Goal: Find contact information: Find contact information

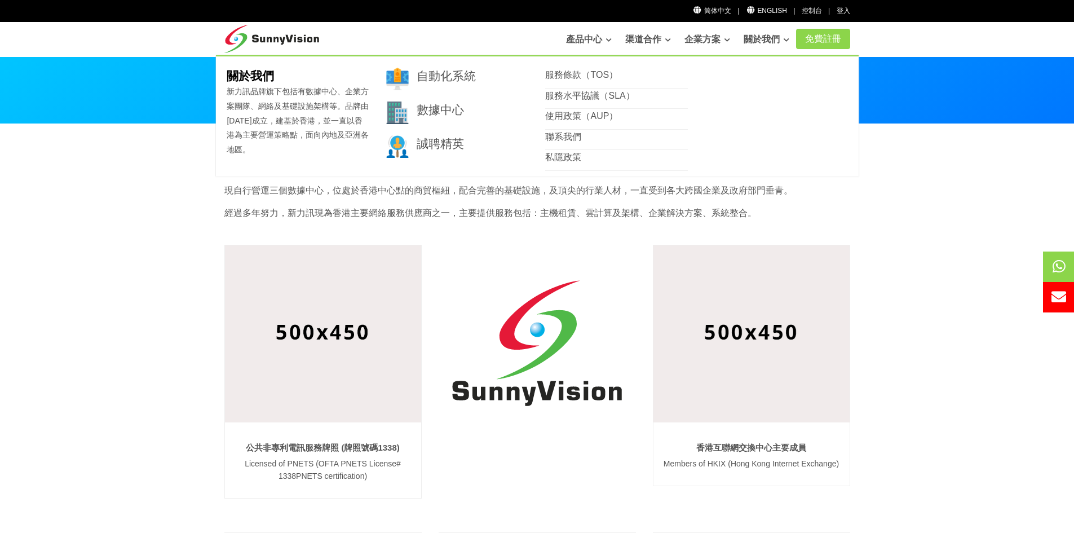
click at [756, 39] on link "關於我們" at bounding box center [767, 39] width 46 height 23
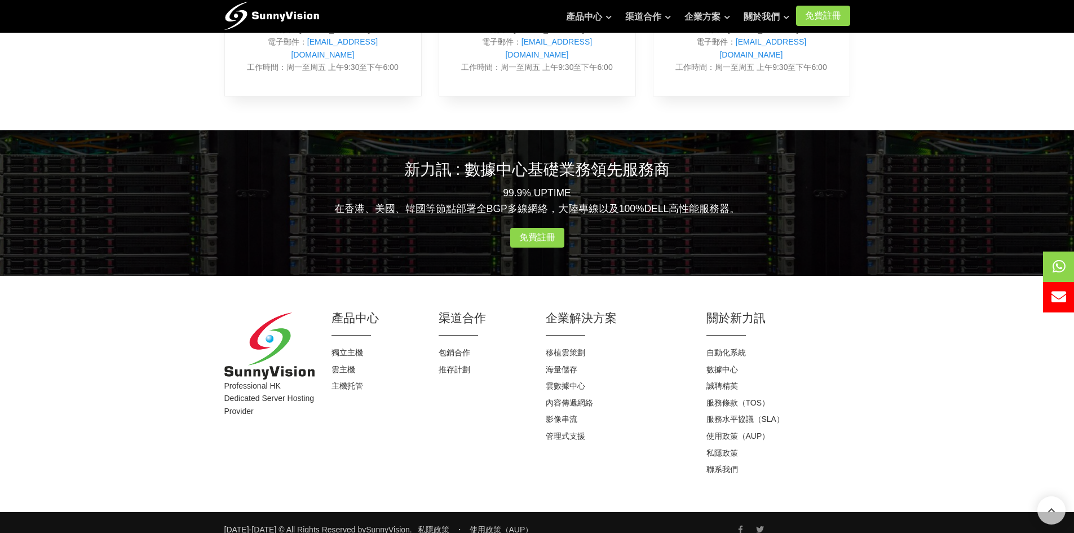
scroll to position [629, 0]
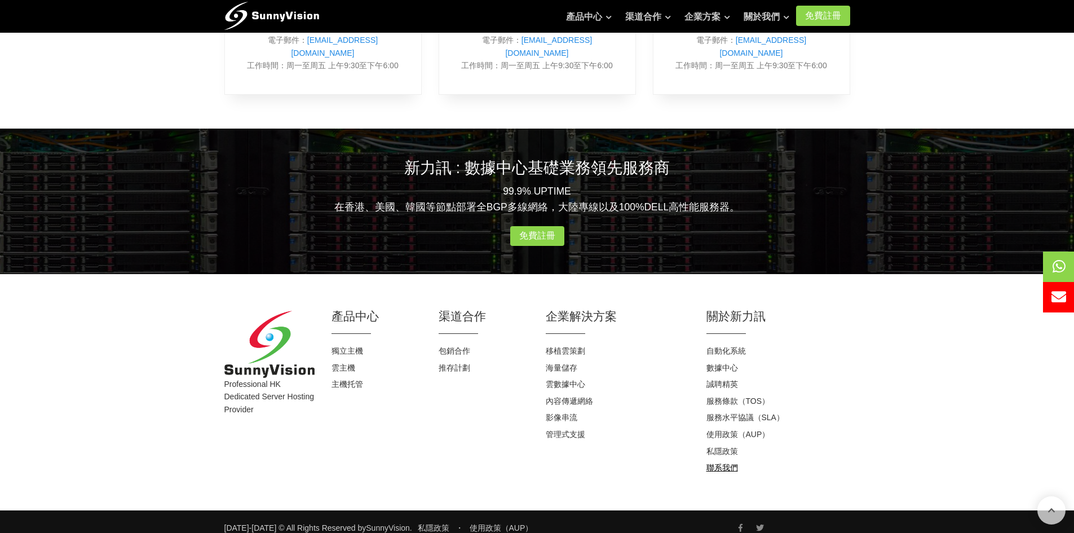
click at [724, 463] on link "聯系我們" at bounding box center [722, 467] width 32 height 9
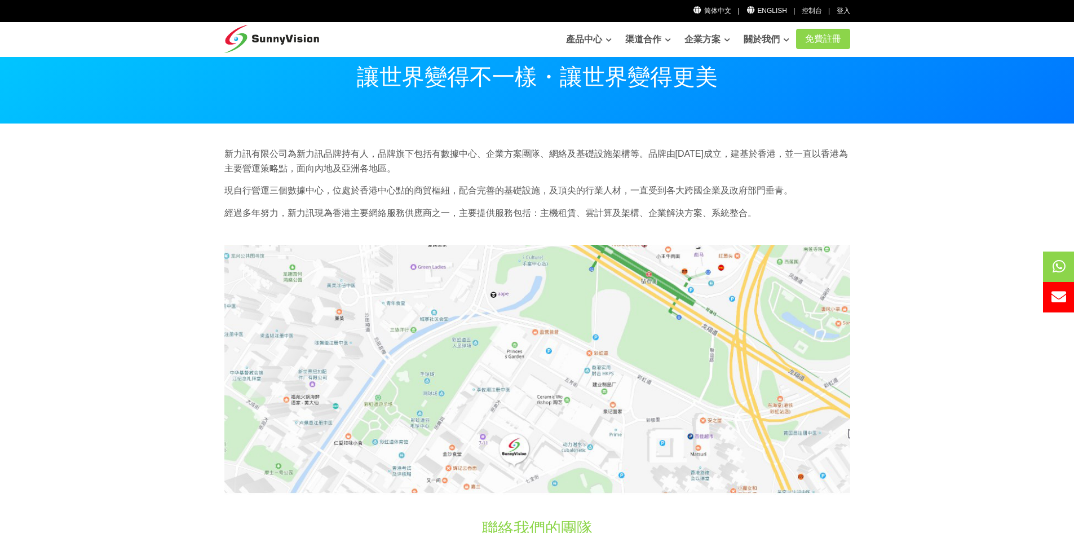
scroll to position [113, 0]
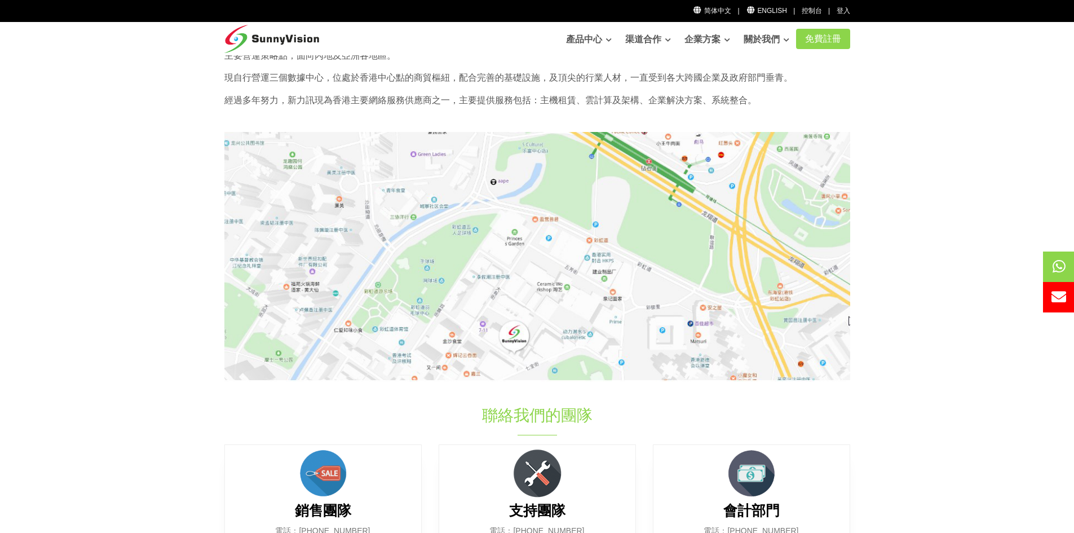
click at [519, 338] on img at bounding box center [537, 256] width 626 height 249
click at [517, 352] on img at bounding box center [537, 256] width 626 height 249
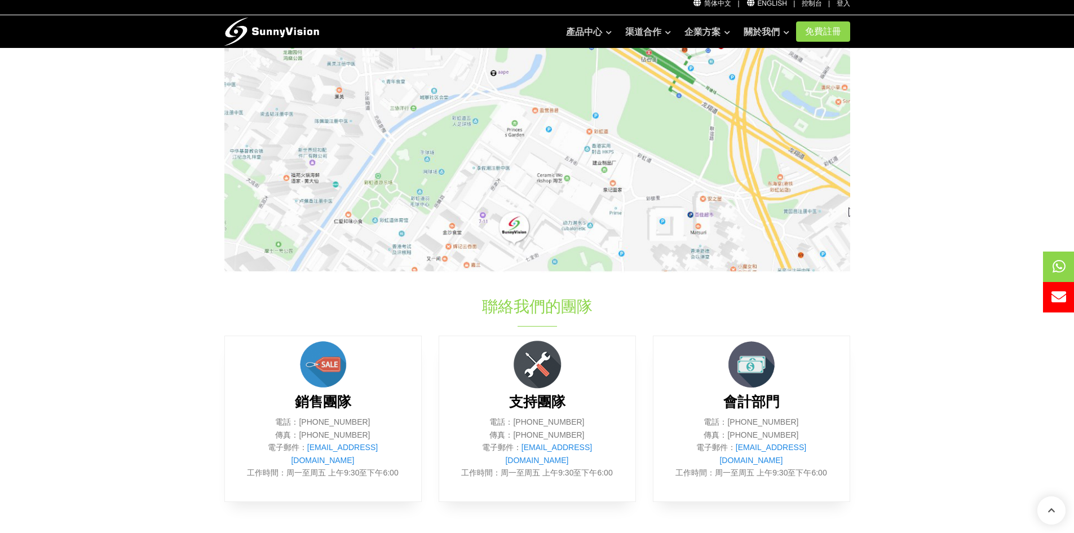
scroll to position [225, 0]
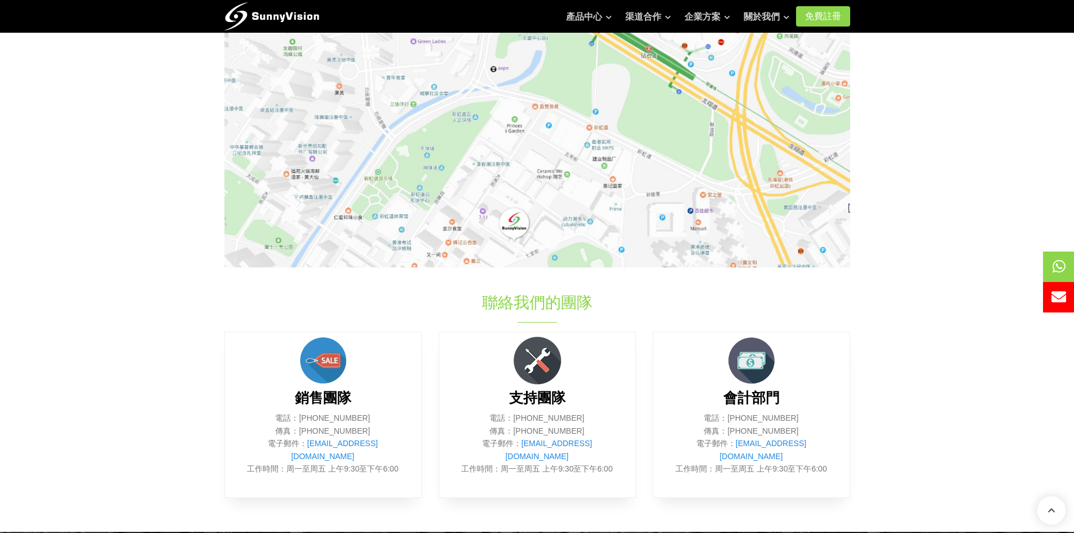
click at [526, 306] on h1 "聯絡我們的團隊" at bounding box center [536, 302] width 375 height 22
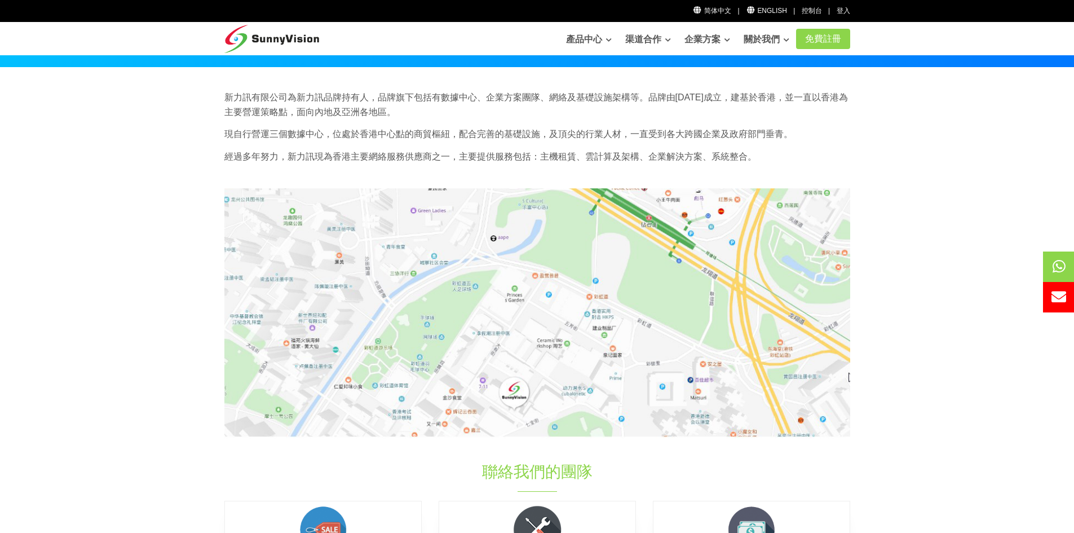
click at [520, 396] on img at bounding box center [537, 312] width 626 height 249
click at [521, 396] on img at bounding box center [537, 312] width 626 height 249
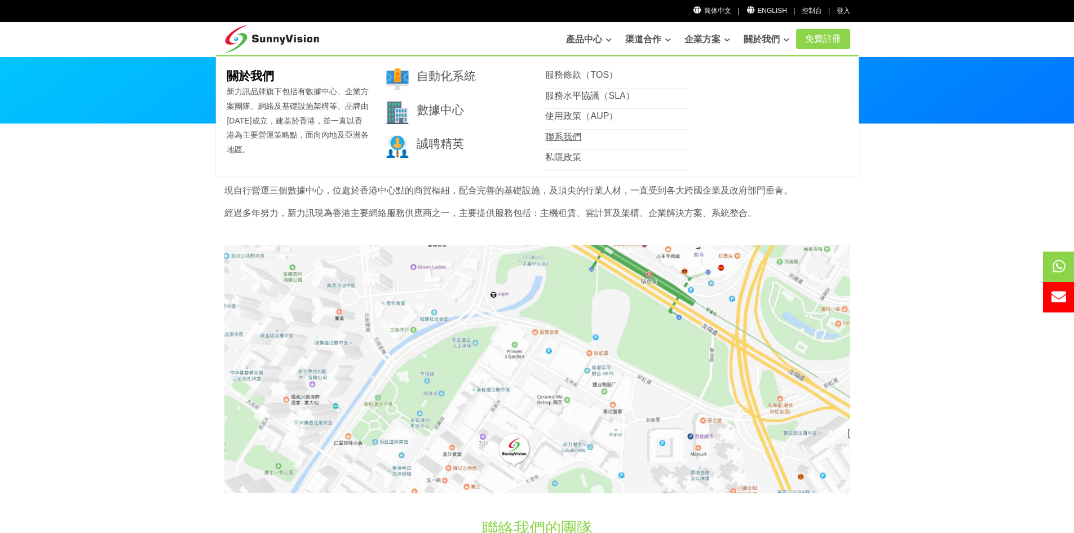
click at [572, 135] on link "聯系我們" at bounding box center [563, 137] width 36 height 10
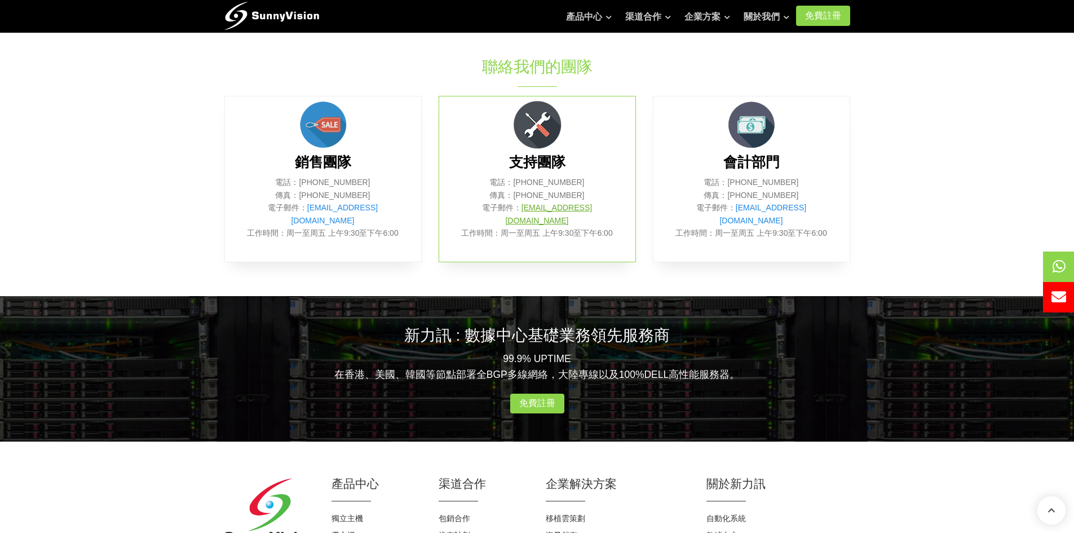
scroll to position [629, 0]
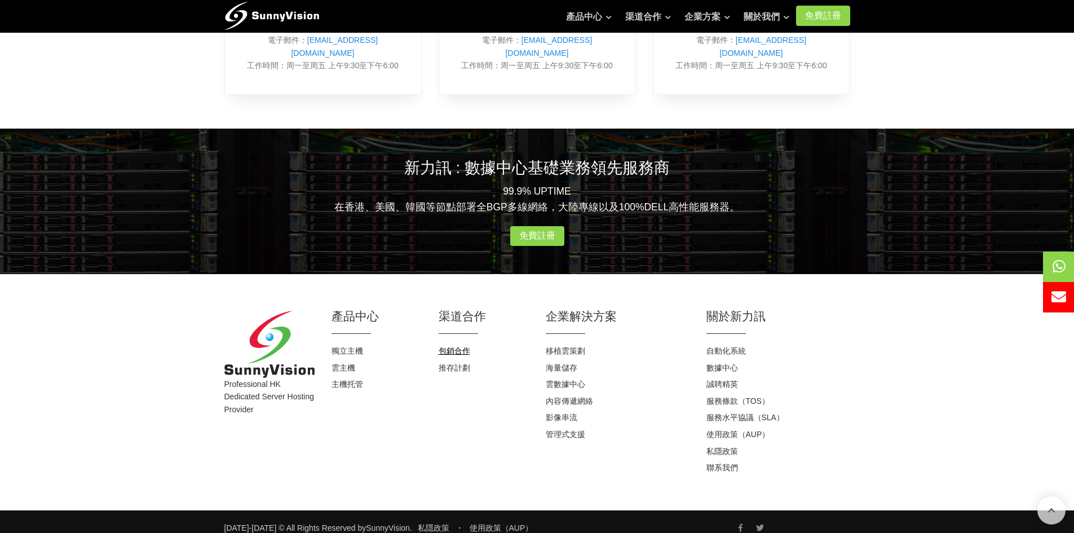
click at [451, 346] on link "包銷合作" at bounding box center [455, 350] width 32 height 9
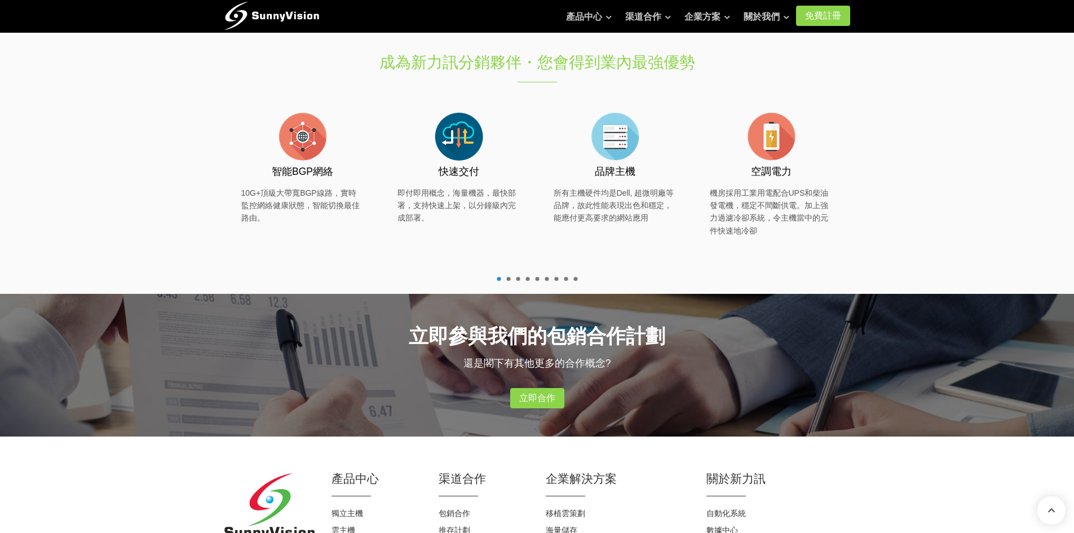
scroll to position [733, 0]
